Goal: Transaction & Acquisition: Purchase product/service

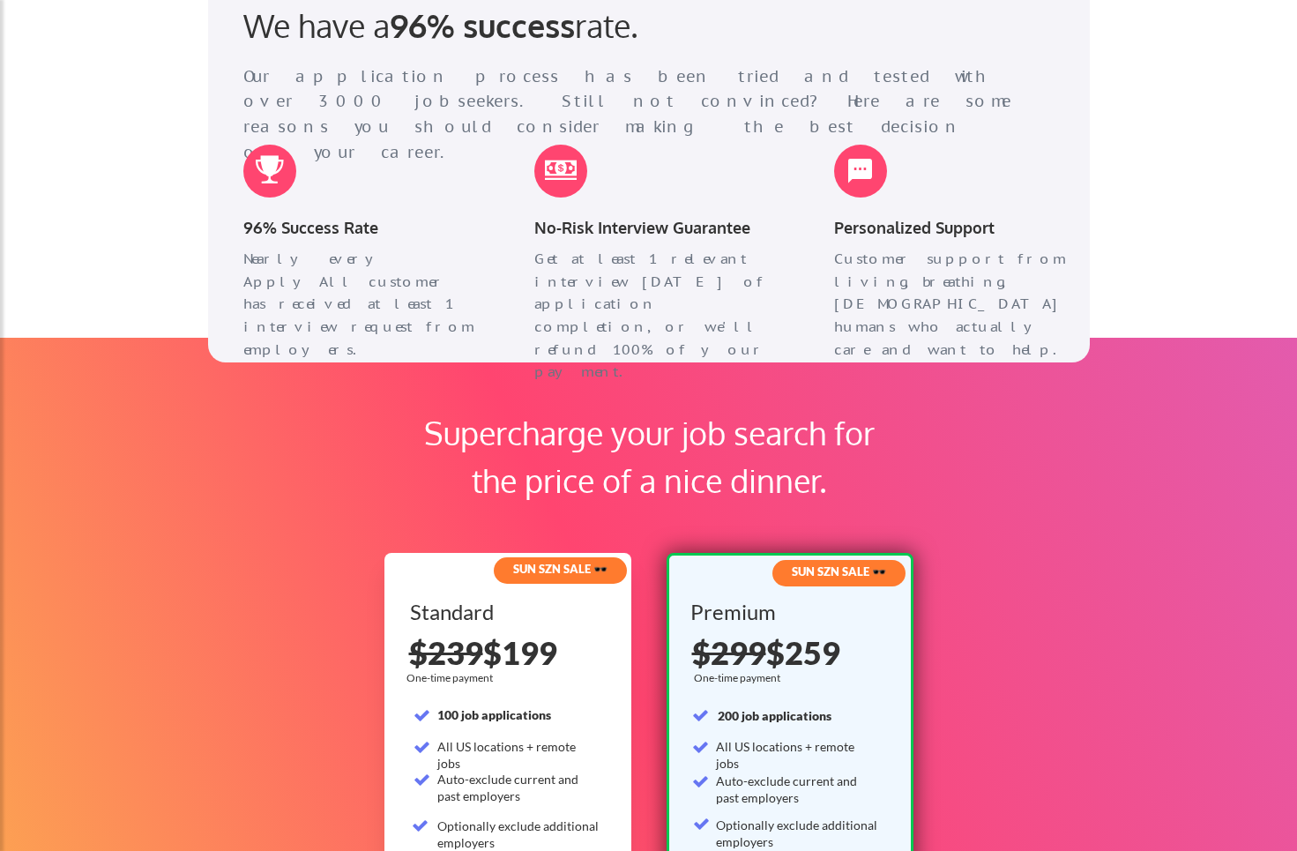
scroll to position [2734, 0]
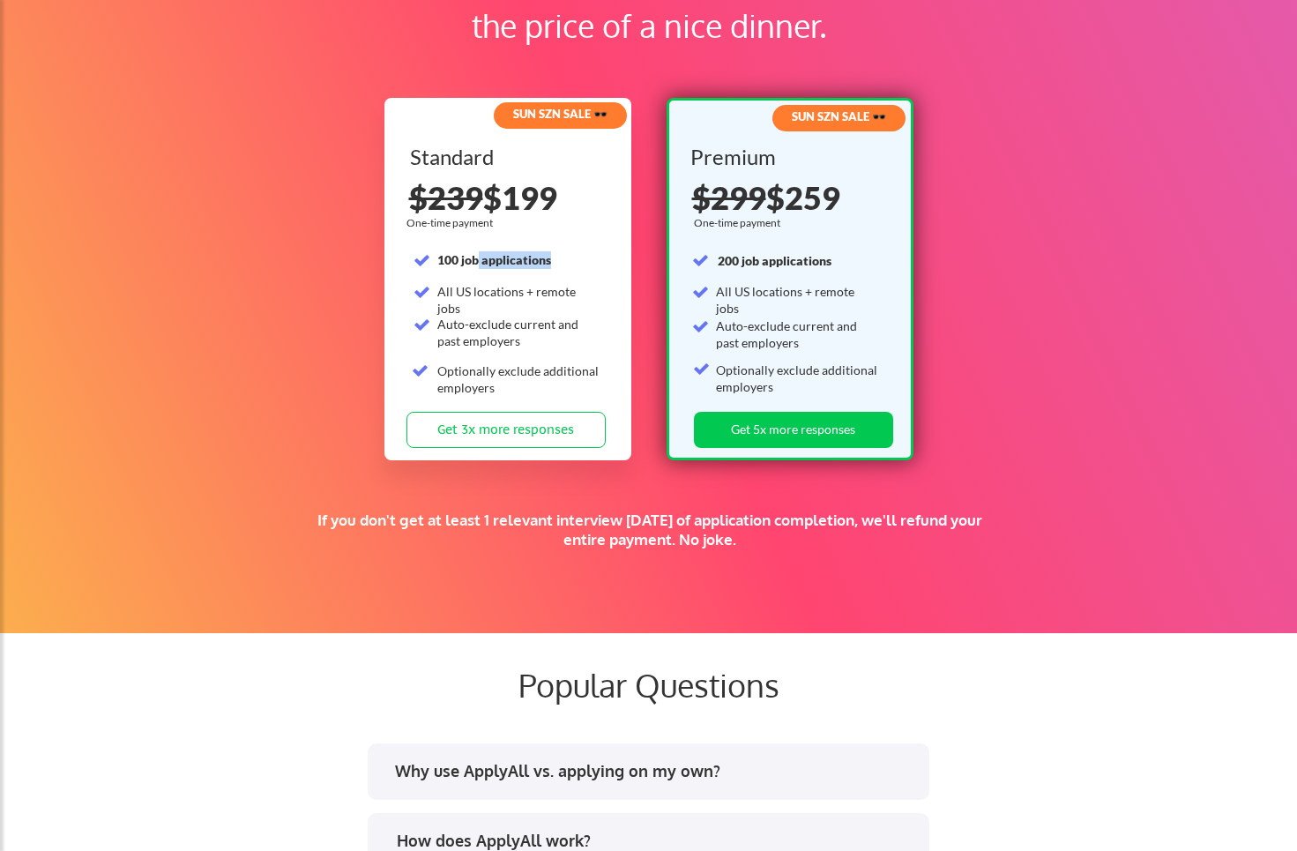
drag, startPoint x: 480, startPoint y: 258, endPoint x: 591, endPoint y: 256, distance: 111.2
click at [591, 256] on div "100 job applications" at bounding box center [518, 260] width 163 height 18
drag, startPoint x: 481, startPoint y: 285, endPoint x: 601, endPoint y: 288, distance: 120.0
click at [601, 288] on div "Standard 100 job applications All US locations + remote jobs Auto-exclude curre…" at bounding box center [509, 278] width 199 height 265
drag, startPoint x: 500, startPoint y: 310, endPoint x: 581, endPoint y: 333, distance: 84.3
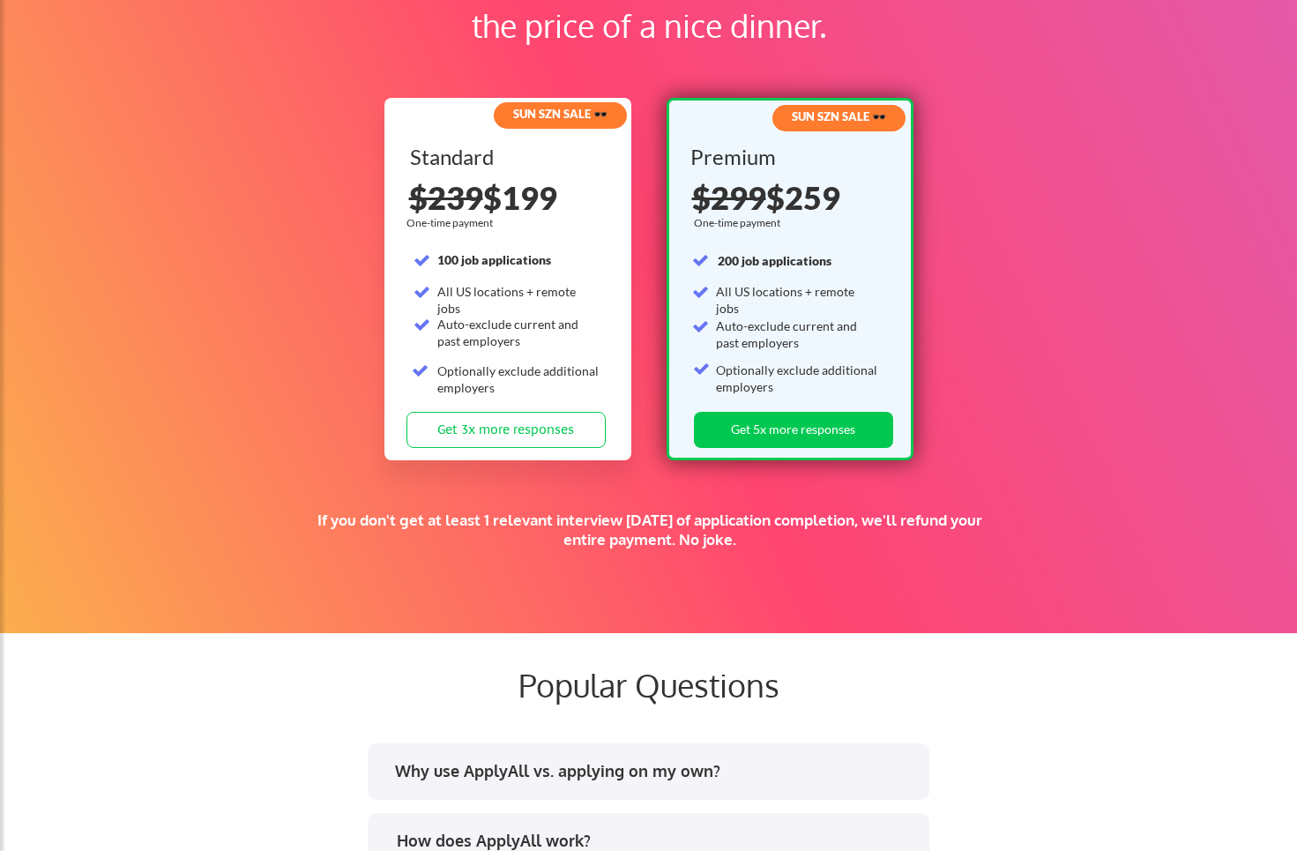
click at [581, 333] on div "Standard 100 job applications All US locations + remote jobs Auto-exclude curre…" at bounding box center [509, 278] width 199 height 265
drag, startPoint x: 759, startPoint y: 253, endPoint x: 850, endPoint y: 254, distance: 90.9
click at [850, 254] on div "200 job applications" at bounding box center [799, 261] width 163 height 18
drag, startPoint x: 739, startPoint y: 318, endPoint x: 781, endPoint y: 351, distance: 53.5
click at [781, 351] on div "Auto-exclude current and past employers" at bounding box center [797, 335] width 163 height 34
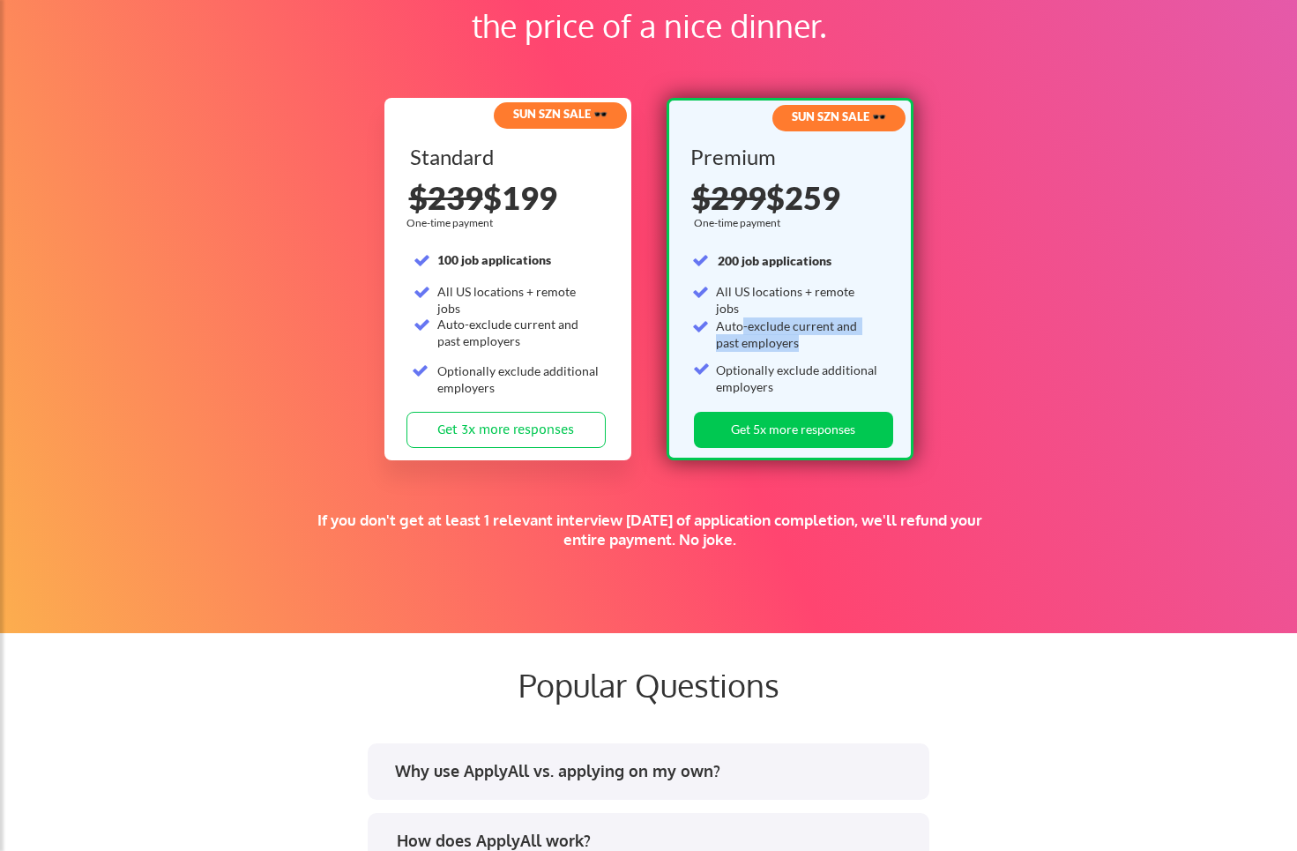
click at [776, 335] on div "Auto-exclude current and past employers" at bounding box center [797, 335] width 163 height 34
click at [791, 355] on div "Auto-exclude current and past employers" at bounding box center [797, 338] width 163 height 41
drag, startPoint x: 796, startPoint y: 366, endPoint x: 780, endPoint y: 262, distance: 105.4
click at [780, 262] on div "Premium One-time payment 200 job applications All US locations + remote jobs Au…" at bounding box center [790, 278] width 199 height 265
